Goal: Information Seeking & Learning: Learn about a topic

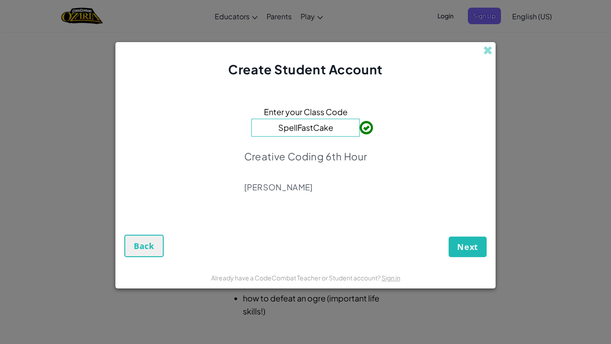
click at [380, 217] on div "Next Back" at bounding box center [305, 237] width 362 height 40
click at [475, 253] on button "Next" at bounding box center [468, 246] width 38 height 21
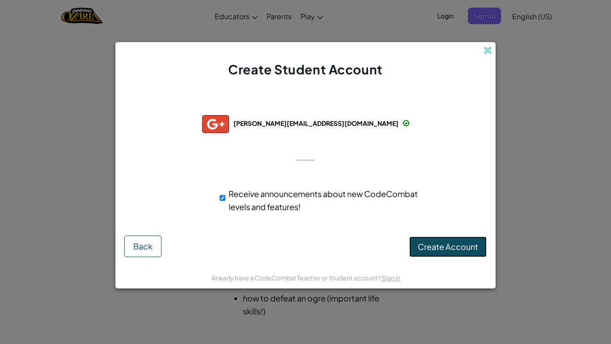
click at [467, 242] on span "Create Account" at bounding box center [448, 246] width 60 height 10
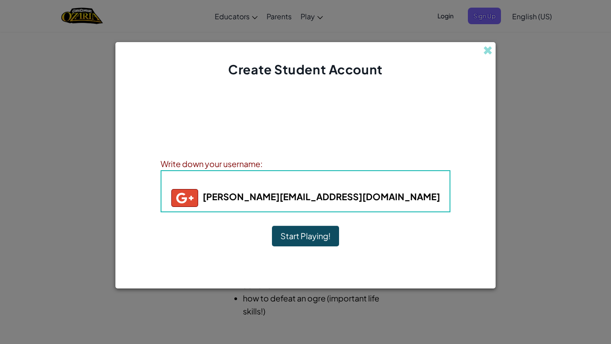
click at [313, 238] on button "Start Playing!" at bounding box center [305, 235] width 67 height 21
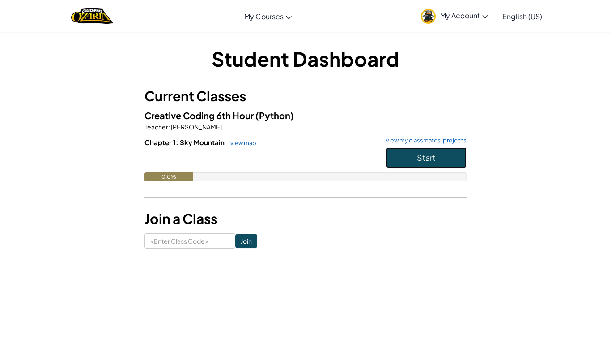
click at [420, 160] on span "Start" at bounding box center [426, 157] width 19 height 10
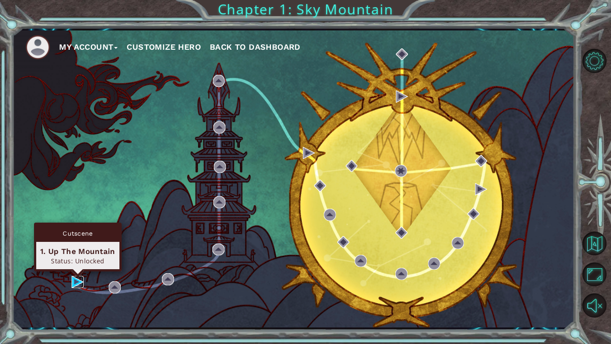
click at [75, 280] on img at bounding box center [78, 282] width 12 height 12
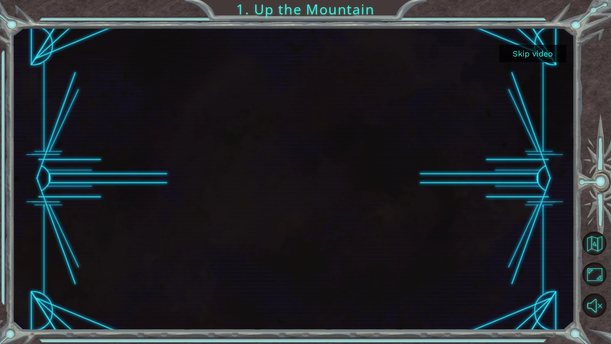
click at [543, 56] on button "Skip video" at bounding box center [532, 53] width 67 height 17
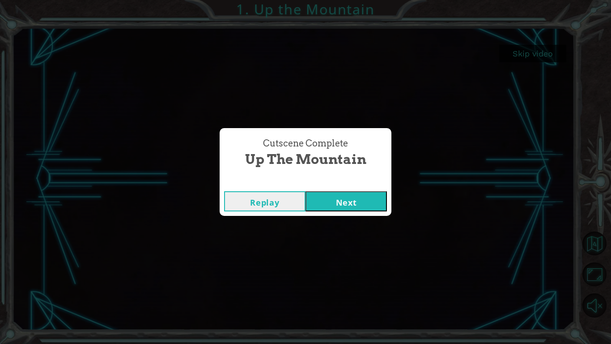
click at [350, 196] on button "Next" at bounding box center [346, 201] width 81 height 20
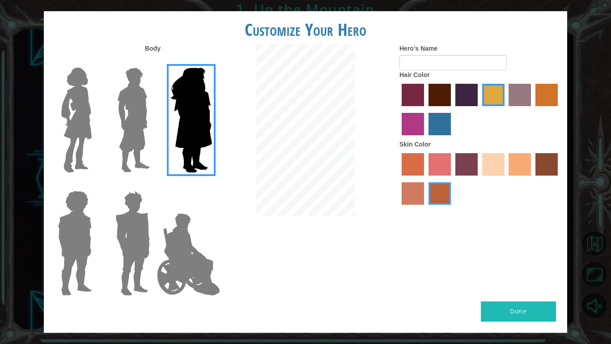
click at [126, 125] on img at bounding box center [134, 120] width 40 height 112
click at [153, 62] on input "Hero Lars" at bounding box center [153, 62] width 0 height 0
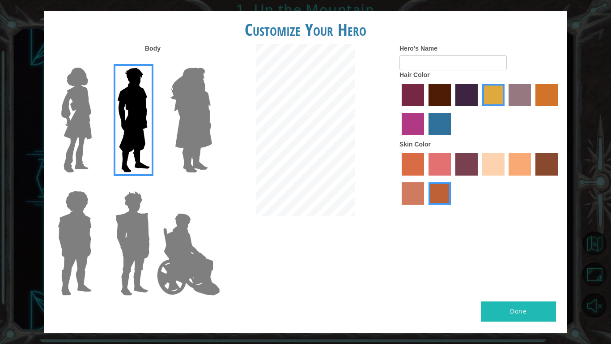
click at [134, 260] on img at bounding box center [133, 243] width 42 height 112
click at [153, 185] on input "Hero Garnet" at bounding box center [153, 185] width 0 height 0
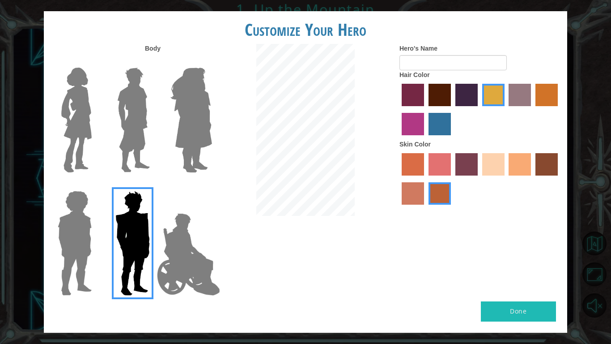
click at [146, 145] on img at bounding box center [134, 120] width 40 height 112
click at [153, 62] on input "Hero Lars" at bounding box center [153, 62] width 0 height 0
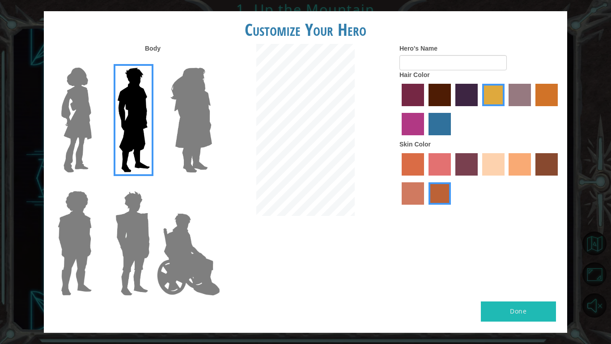
click at [420, 97] on label "paprika hair color" at bounding box center [413, 95] width 22 height 22
click at [399, 109] on input "paprika hair color" at bounding box center [399, 109] width 0 height 0
click at [442, 99] on label "maroon hair color" at bounding box center [440, 95] width 22 height 22
click at [425, 109] on input "maroon hair color" at bounding box center [425, 109] width 0 height 0
click at [491, 98] on label "tulip tree hair color" at bounding box center [493, 95] width 22 height 22
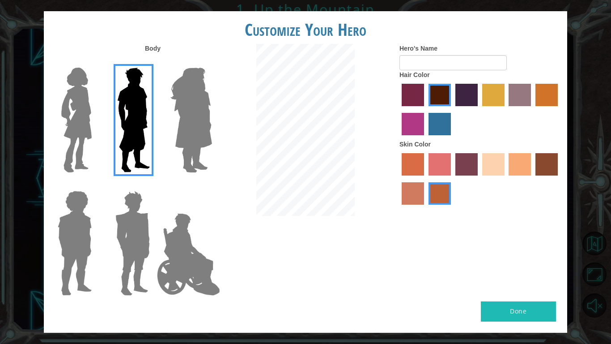
click at [479, 109] on input "tulip tree hair color" at bounding box center [479, 109] width 0 height 0
click at [416, 164] on label "sorbus skin color" at bounding box center [413, 164] width 22 height 22
click at [399, 178] on input "sorbus skin color" at bounding box center [399, 178] width 0 height 0
click at [456, 175] on div at bounding box center [479, 180] width 161 height 58
click at [448, 163] on label "froly skin color" at bounding box center [440, 164] width 22 height 22
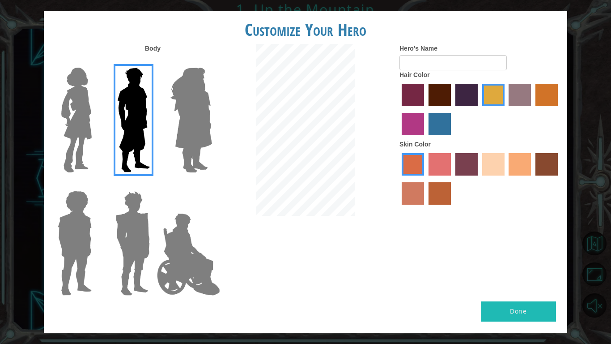
click at [425, 178] on input "froly skin color" at bounding box center [425, 178] width 0 height 0
click at [420, 162] on label "sorbus skin color" at bounding box center [413, 164] width 22 height 22
click at [399, 178] on input "sorbus skin color" at bounding box center [399, 178] width 0 height 0
click at [415, 194] on label "burning sand skin color" at bounding box center [413, 193] width 22 height 22
click at [559, 178] on input "burning sand skin color" at bounding box center [559, 178] width 0 height 0
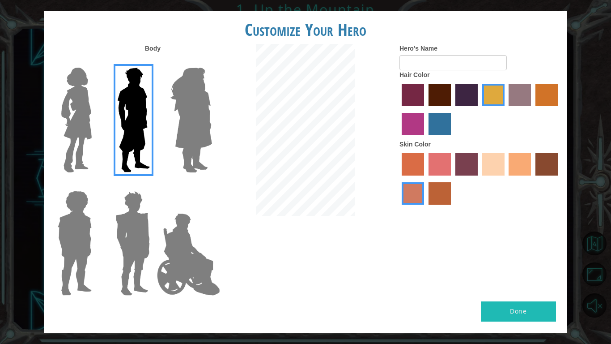
click at [412, 163] on label "sorbus skin color" at bounding box center [413, 164] width 22 height 22
click at [399, 178] on input "sorbus skin color" at bounding box center [399, 178] width 0 height 0
click at [495, 164] on label "sandy beach skin color" at bounding box center [493, 164] width 22 height 22
click at [479, 178] on input "sandy beach skin color" at bounding box center [479, 178] width 0 height 0
click at [454, 70] on div "Hair Color" at bounding box center [479, 104] width 161 height 69
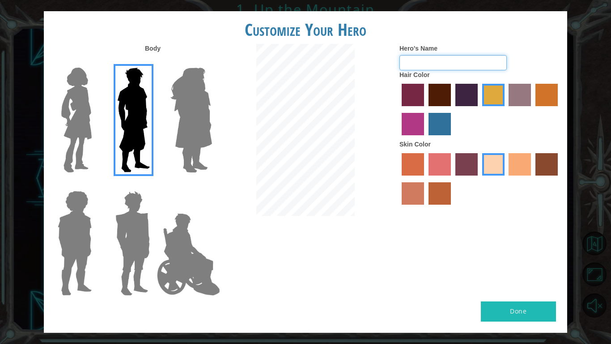
click at [454, 68] on input "Hero's Name" at bounding box center [452, 62] width 107 height 15
type input "fred"
click at [507, 300] on div "Body Hero's Name [PERSON_NAME] Hair Color Skin Color" at bounding box center [305, 172] width 523 height 257
click at [513, 313] on button "Done" at bounding box center [518, 311] width 75 height 20
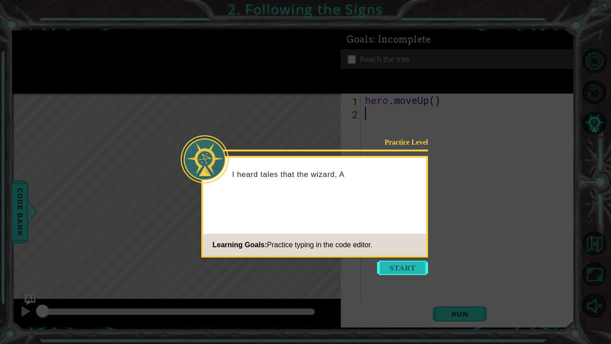
click at [410, 272] on button "Start" at bounding box center [402, 267] width 51 height 14
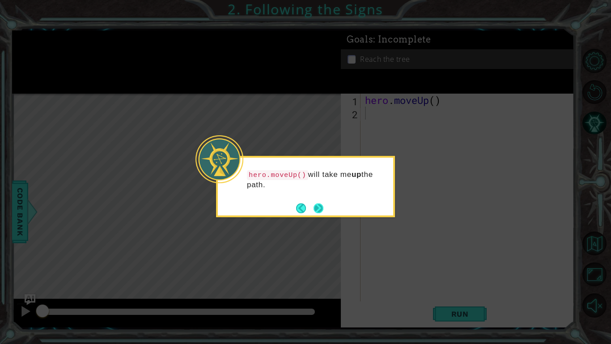
click at [323, 209] on button "Next" at bounding box center [319, 208] width 10 height 10
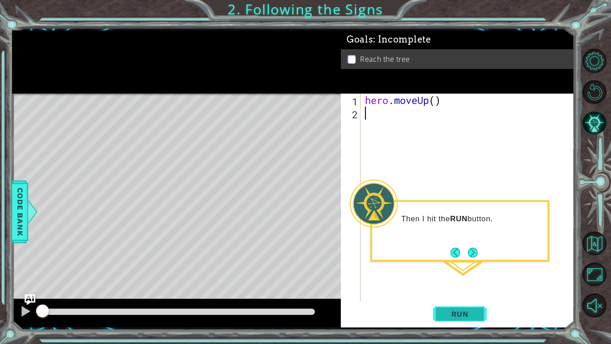
click at [464, 314] on span "Run" at bounding box center [459, 313] width 35 height 9
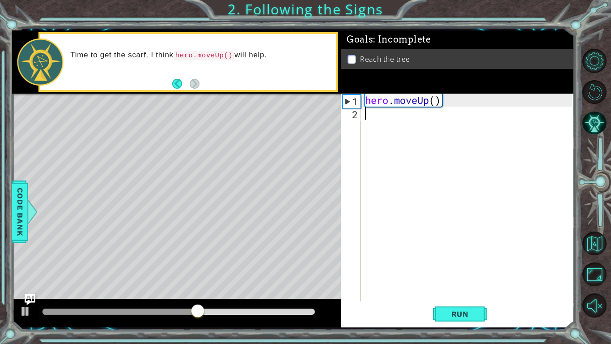
type textarea "h"
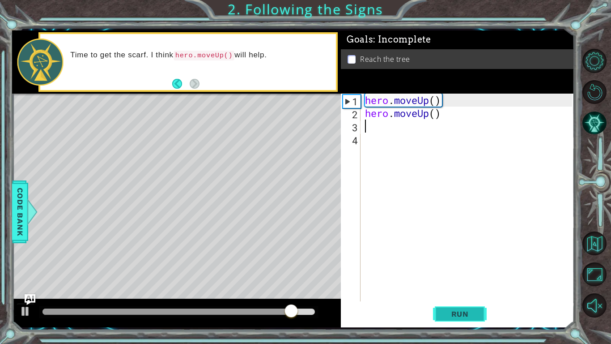
click at [479, 314] on button "Run" at bounding box center [460, 313] width 54 height 23
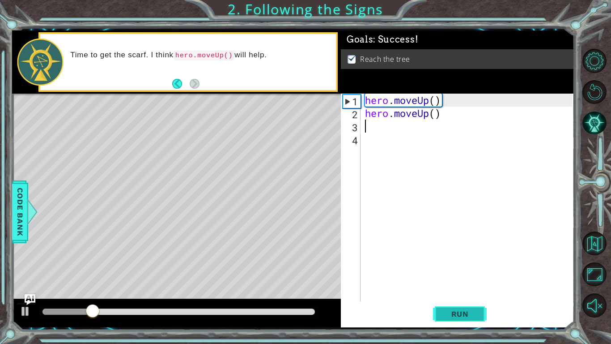
click at [479, 314] on button "Run" at bounding box center [460, 313] width 54 height 23
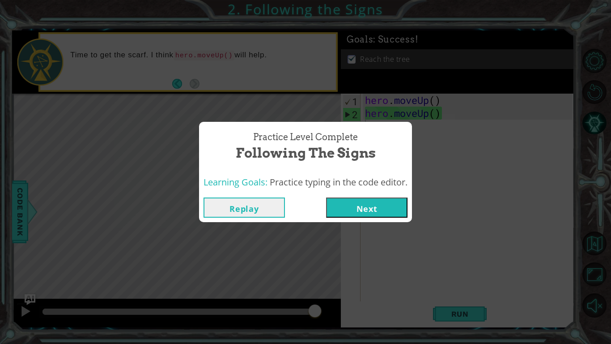
click at [366, 213] on button "Next" at bounding box center [366, 207] width 81 height 20
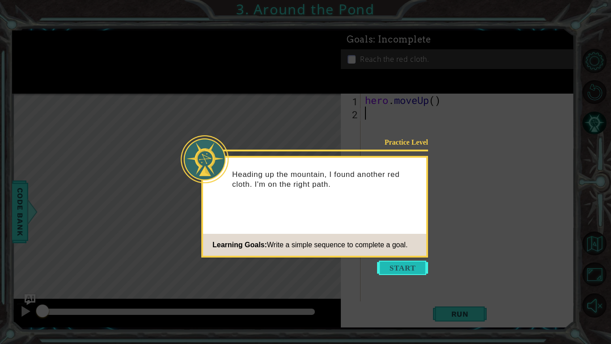
click at [408, 266] on button "Start" at bounding box center [402, 267] width 51 height 14
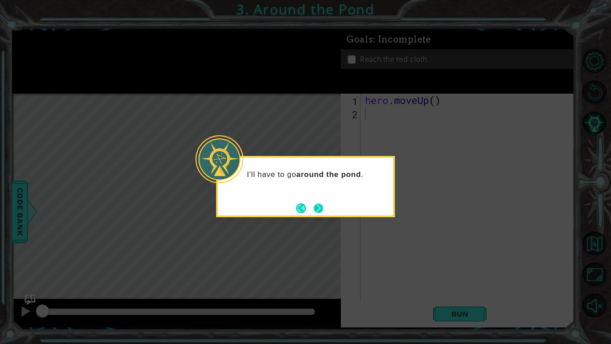
click at [324, 208] on div "I'll have to go around the pond ." at bounding box center [305, 186] width 179 height 61
click at [323, 208] on button "Next" at bounding box center [319, 208] width 10 height 10
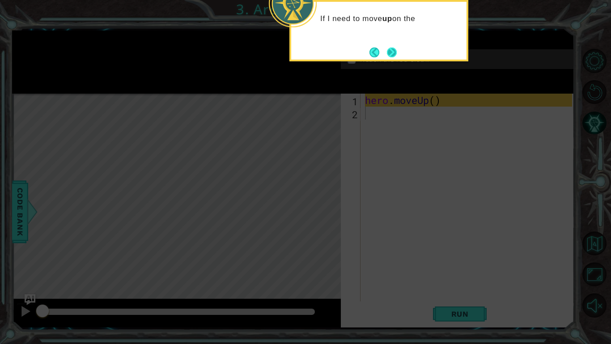
click at [390, 47] on button "Next" at bounding box center [392, 52] width 10 height 10
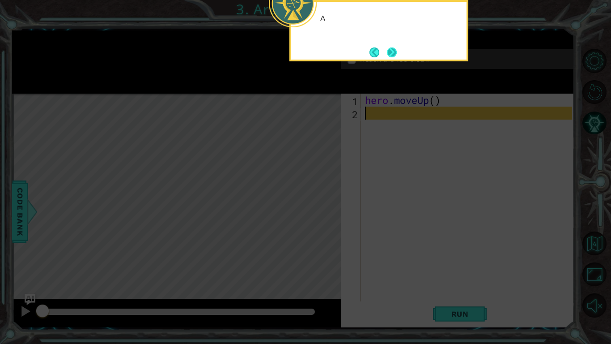
click at [391, 48] on button "Next" at bounding box center [392, 52] width 10 height 10
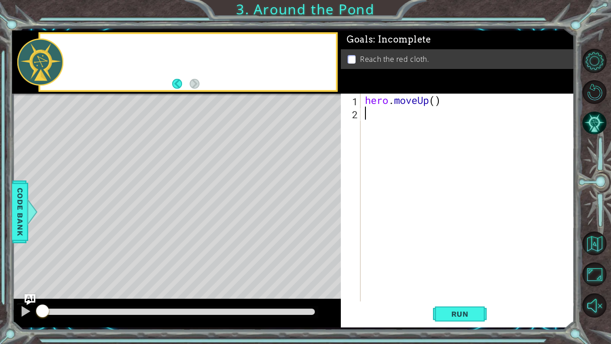
click at [391, 48] on div "Goals : Incomplete" at bounding box center [458, 39] width 234 height 19
